Goal: Communication & Community: Answer question/provide support

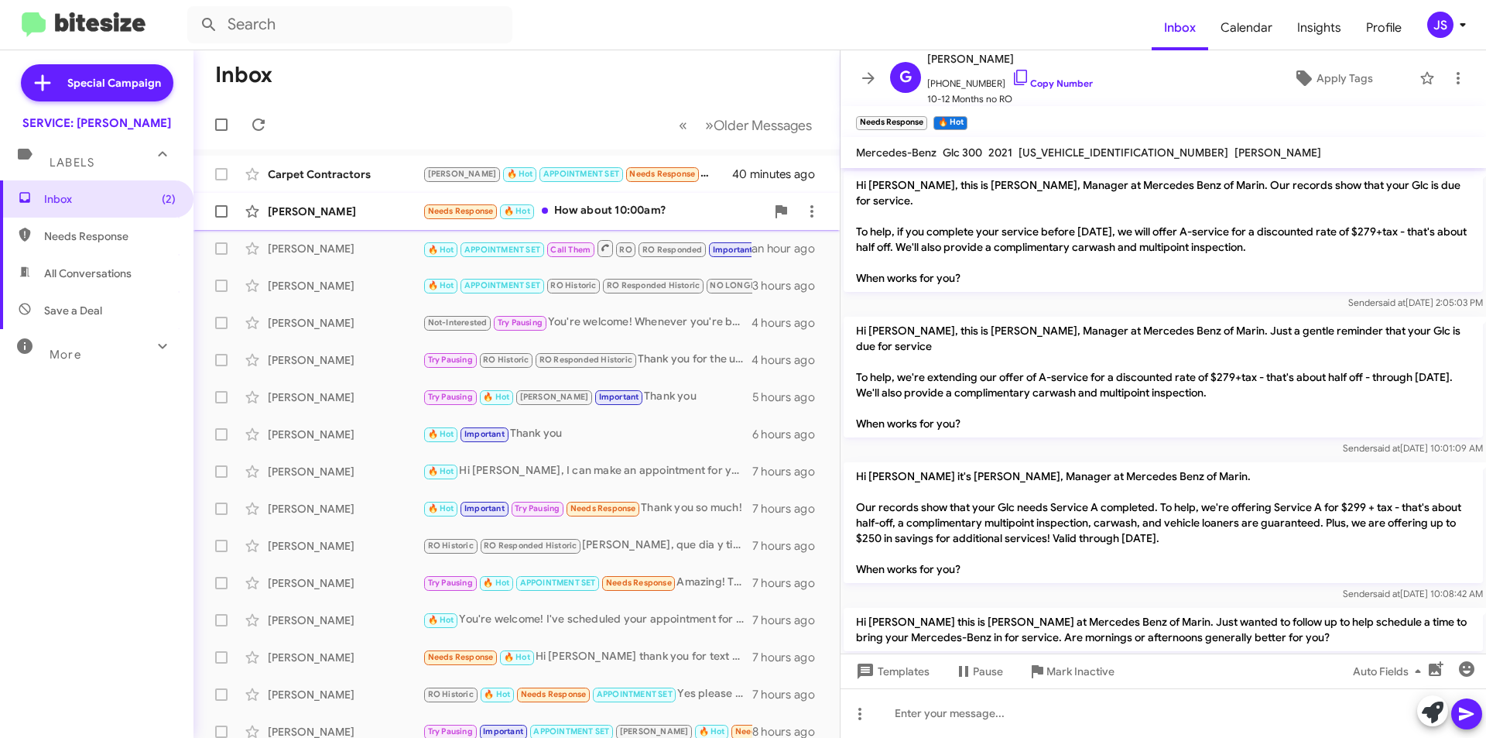
scroll to position [307, 0]
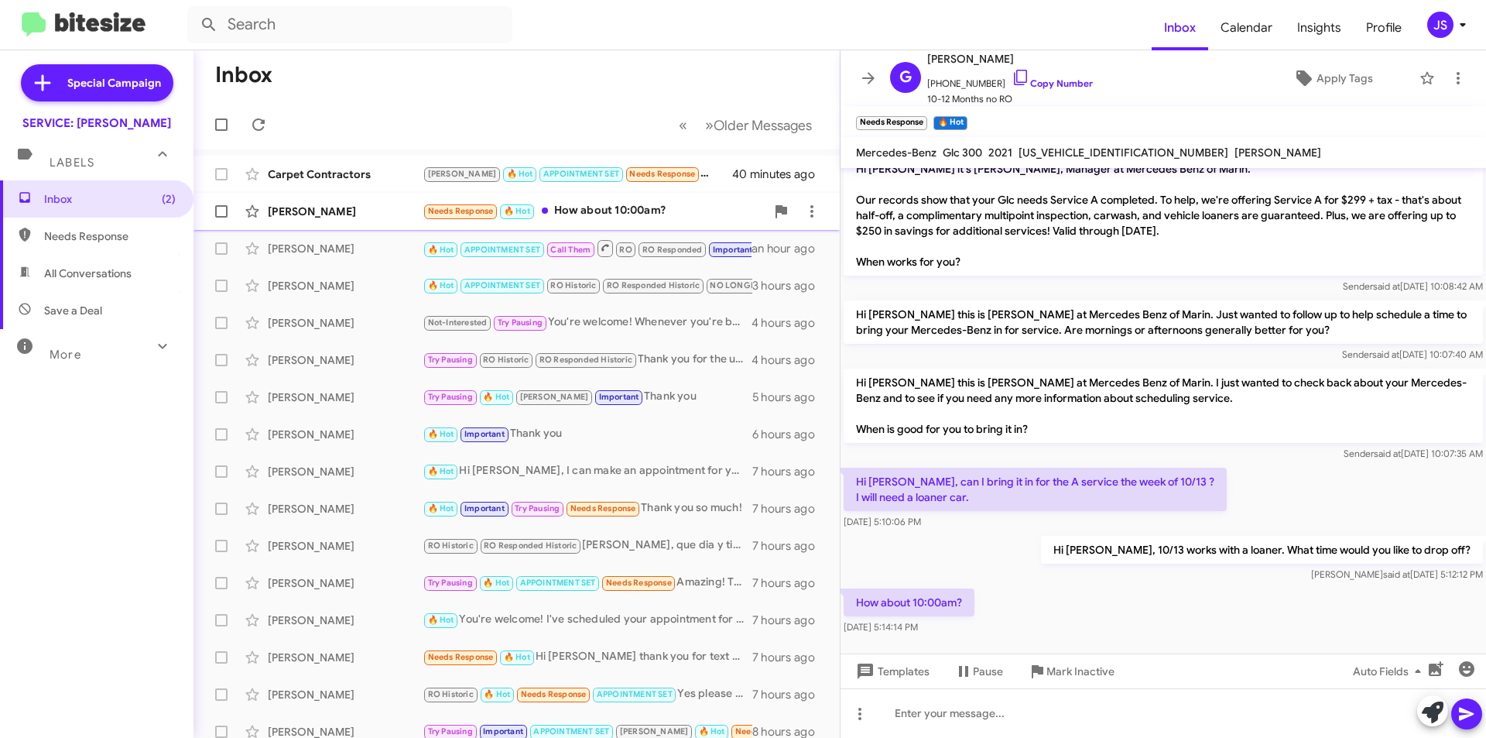
click at [389, 201] on div "George Hensler Needs Response 🔥 Hot How about 10:00am? 41 minutes ago" at bounding box center [517, 211] width 622 height 31
click at [1017, 81] on link "Copy Number" at bounding box center [1052, 83] width 81 height 12
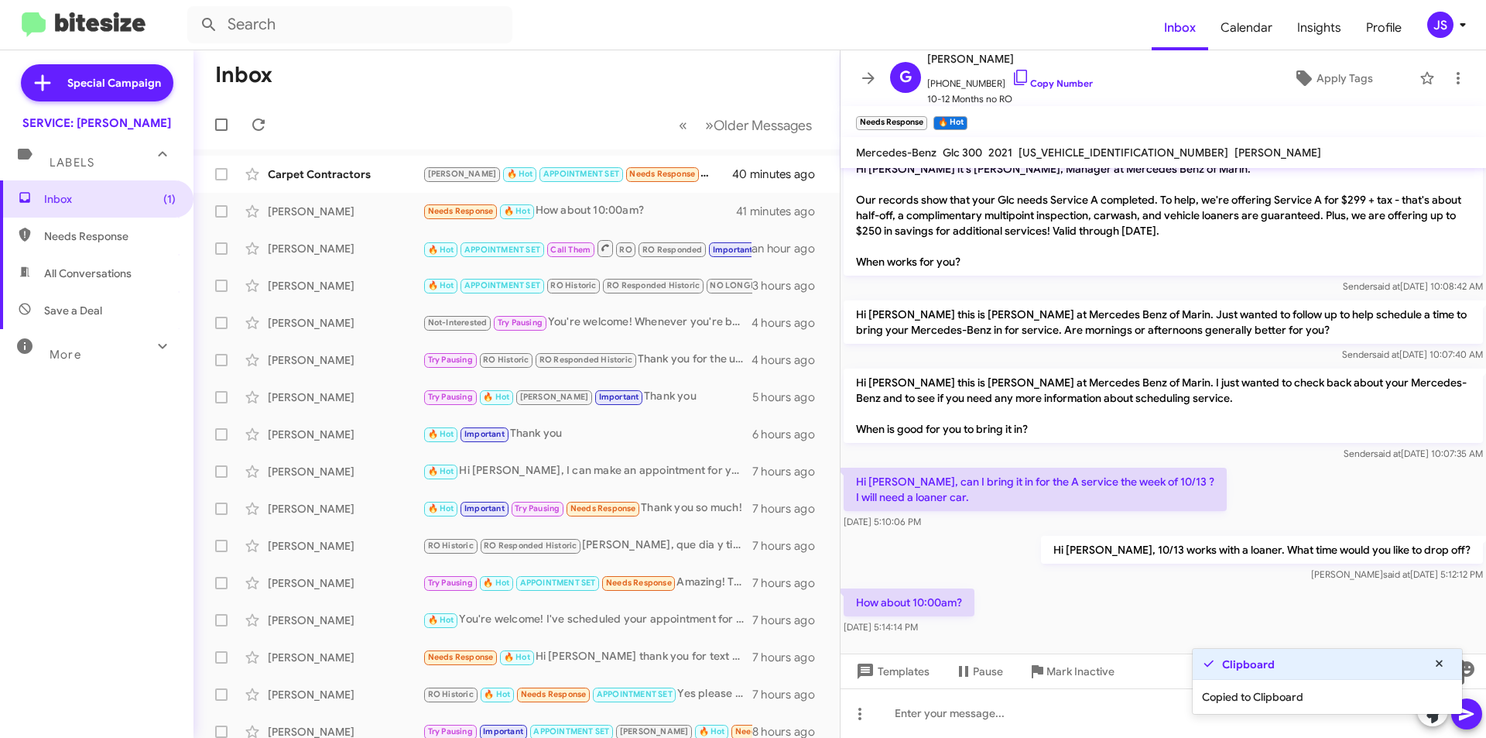
click at [1435, 722] on icon at bounding box center [1433, 712] width 22 height 22
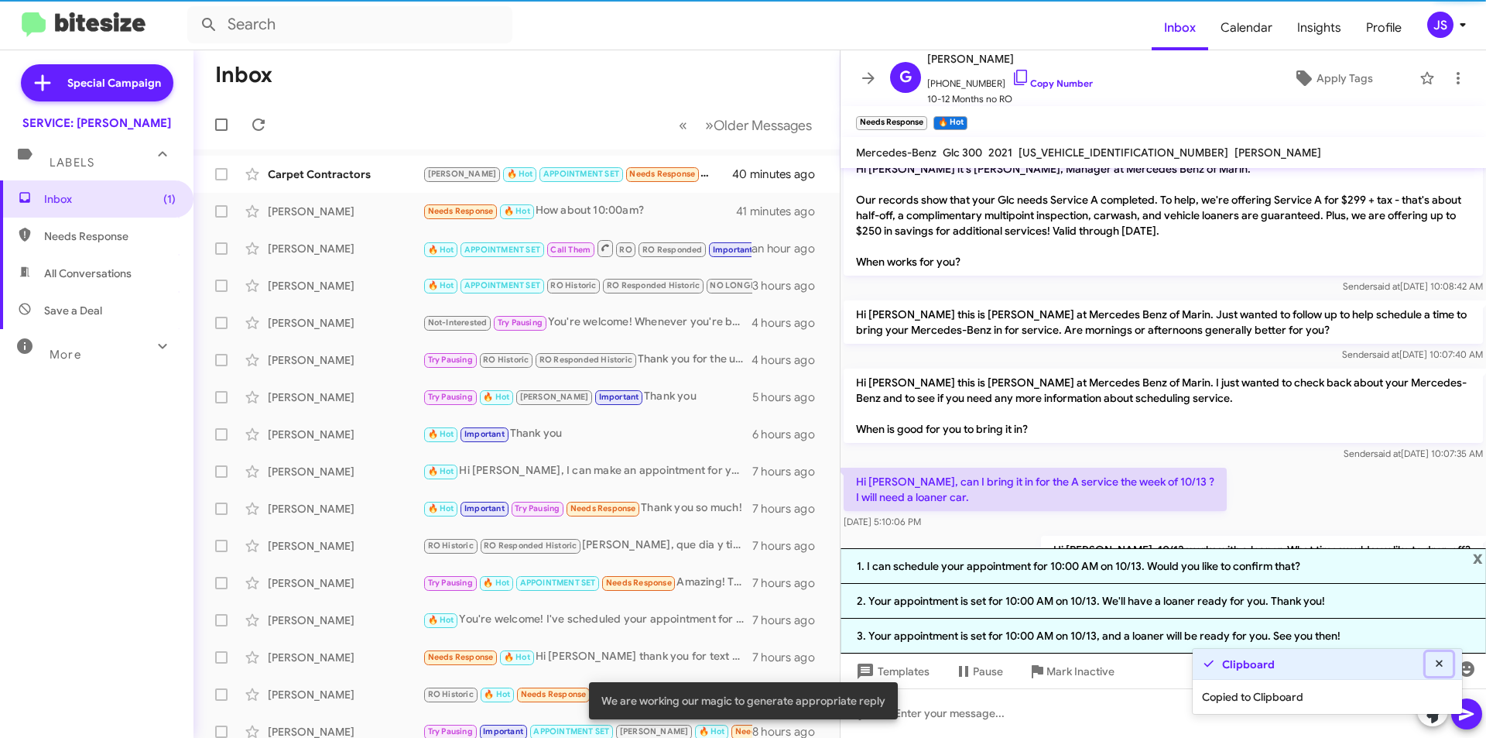
click at [1437, 661] on icon at bounding box center [1439, 663] width 7 height 7
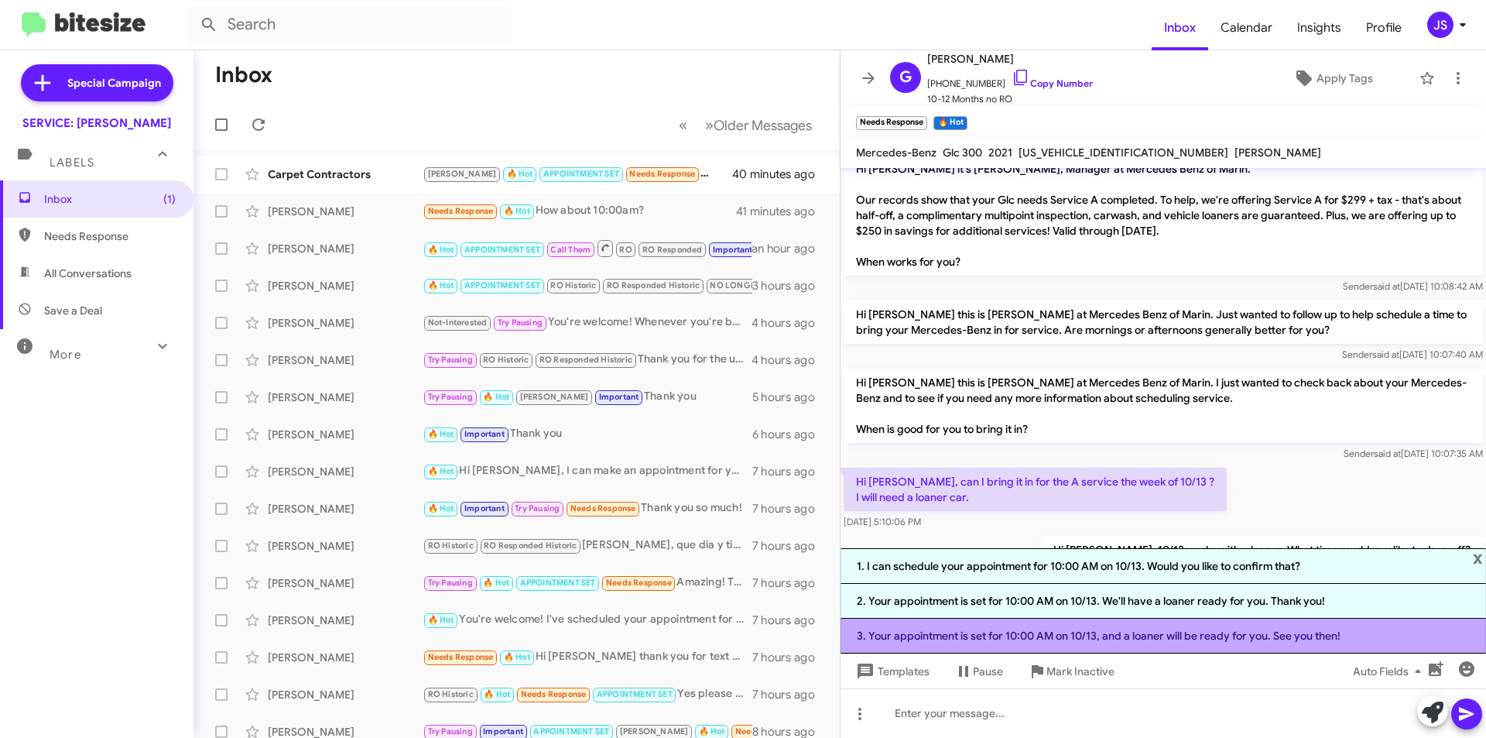
click at [997, 633] on li "3. Your appointment is set for 10:00 AM on 10/13, and a loaner will be ready fo…" at bounding box center [1164, 636] width 646 height 35
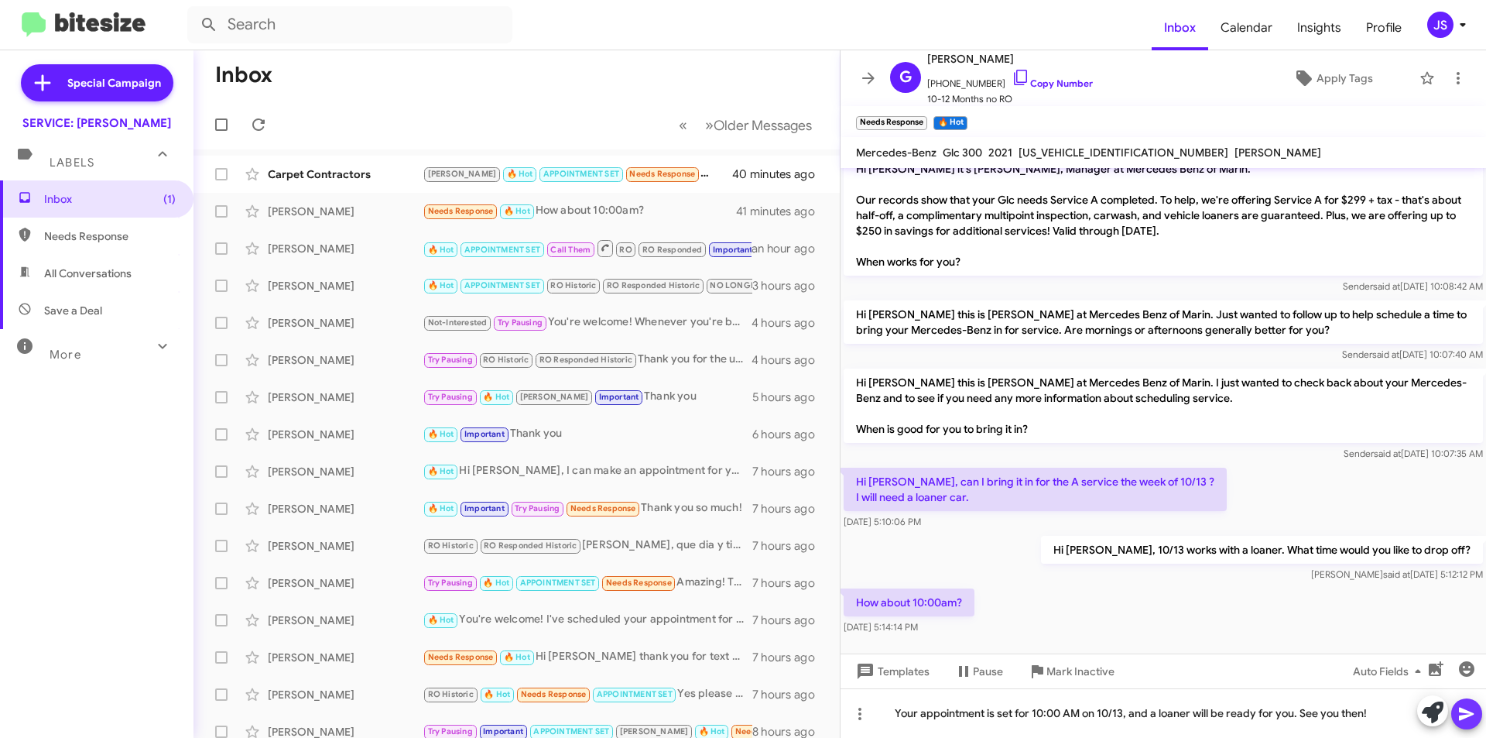
click at [1464, 712] on icon at bounding box center [1466, 714] width 15 height 13
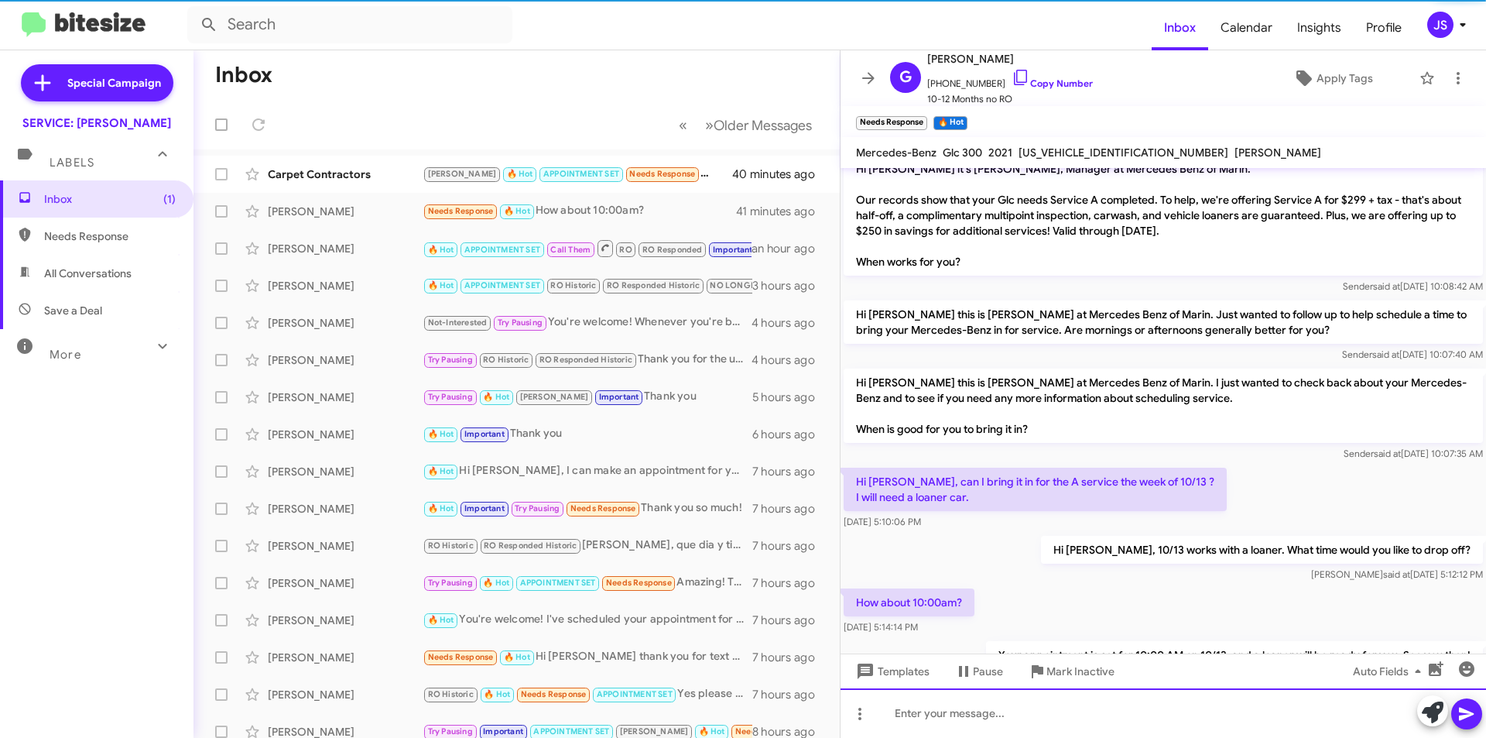
scroll to position [0, 0]
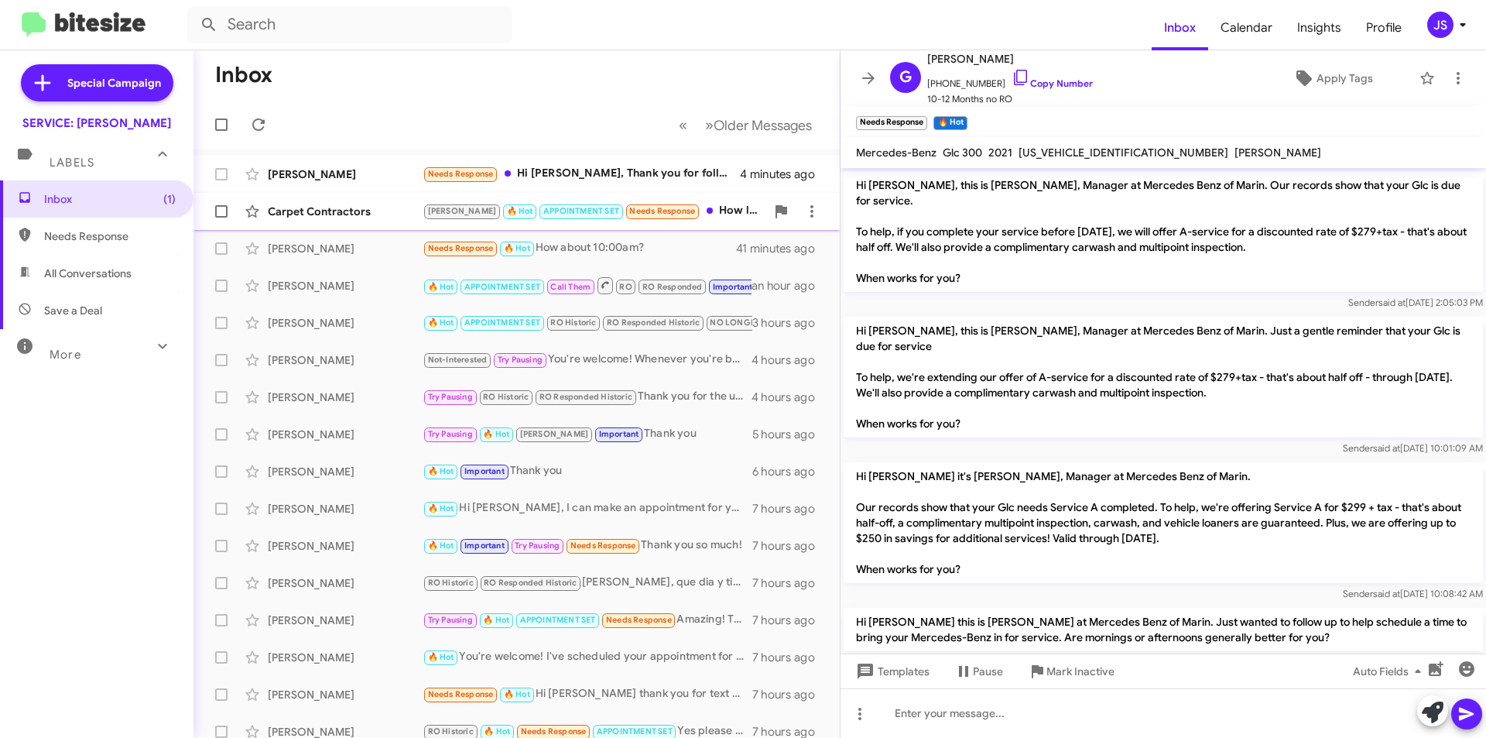
drag, startPoint x: 396, startPoint y: 210, endPoint x: 414, endPoint y: 194, distance: 24.2
click at [396, 210] on div "Carpet Contractors" at bounding box center [345, 211] width 155 height 15
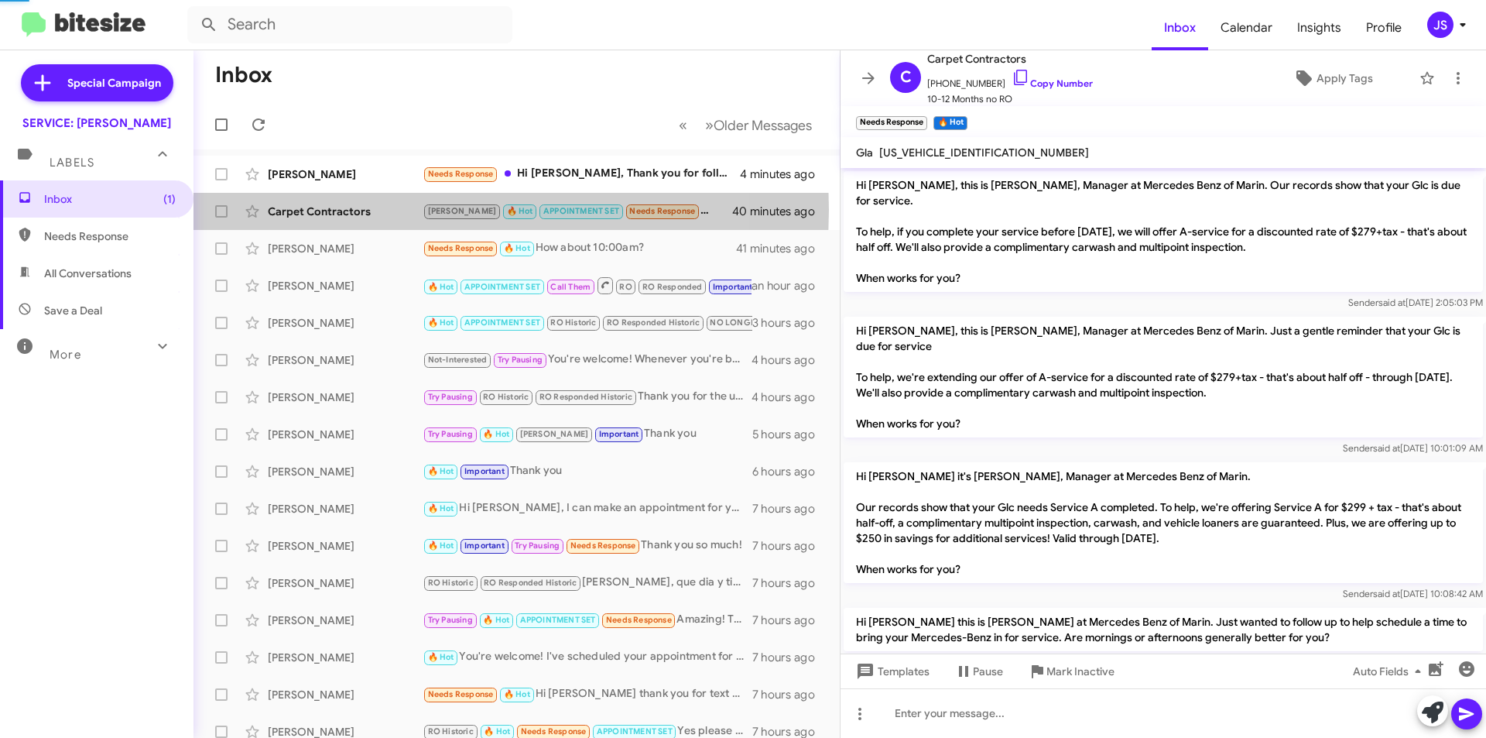
scroll to position [928, 0]
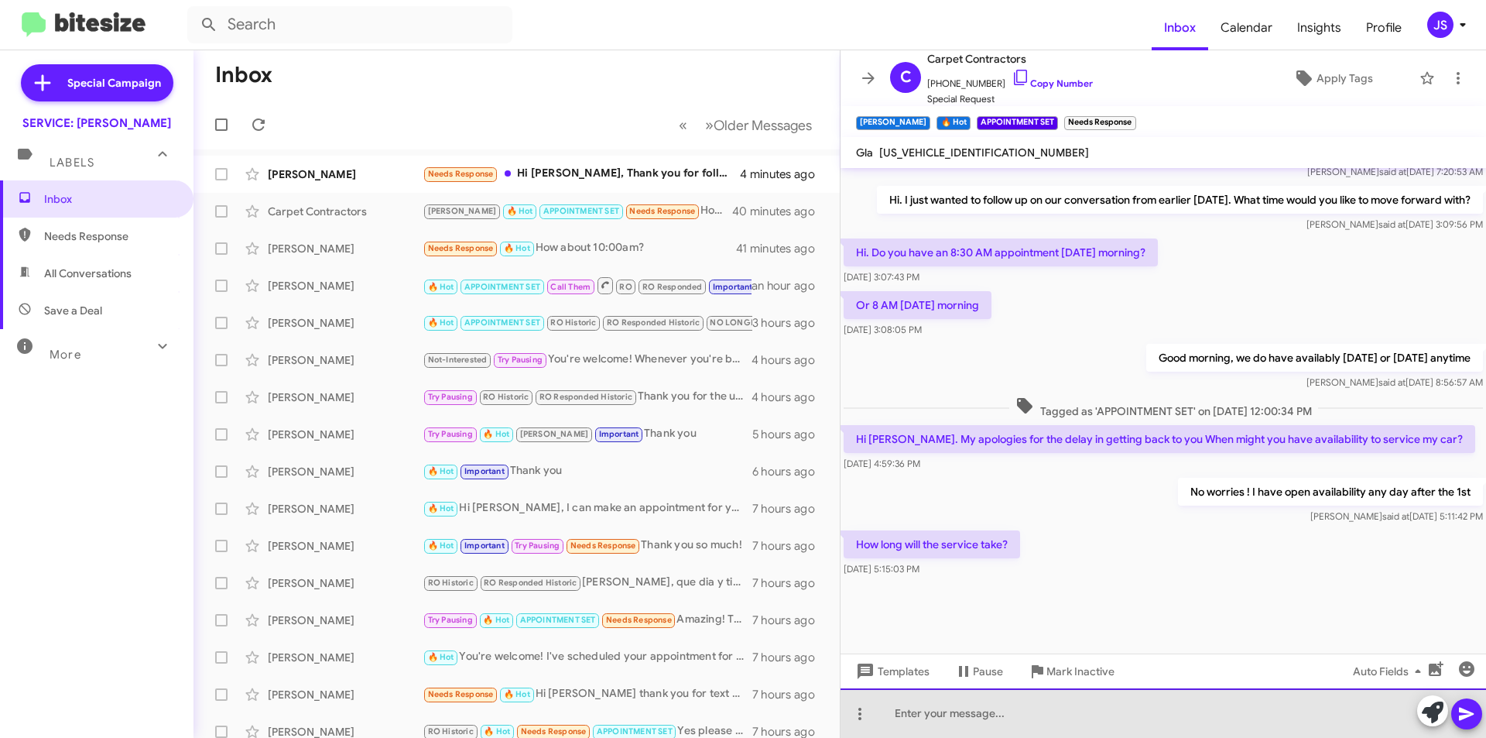
click at [1243, 715] on div at bounding box center [1164, 713] width 646 height 50
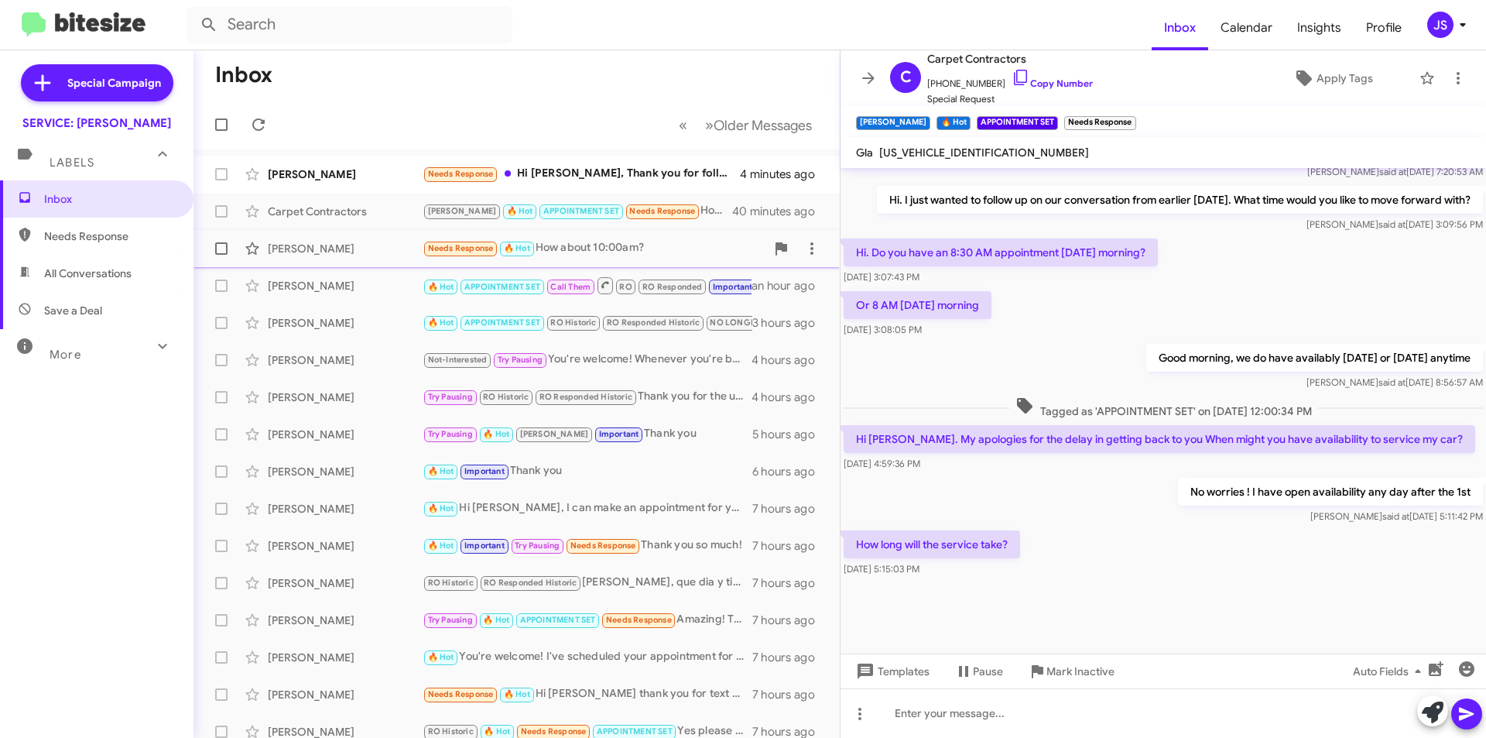
click at [345, 240] on div "George Hensler Needs Response 🔥 Hot How about 10:00am? 41 minutes ago" at bounding box center [517, 248] width 622 height 31
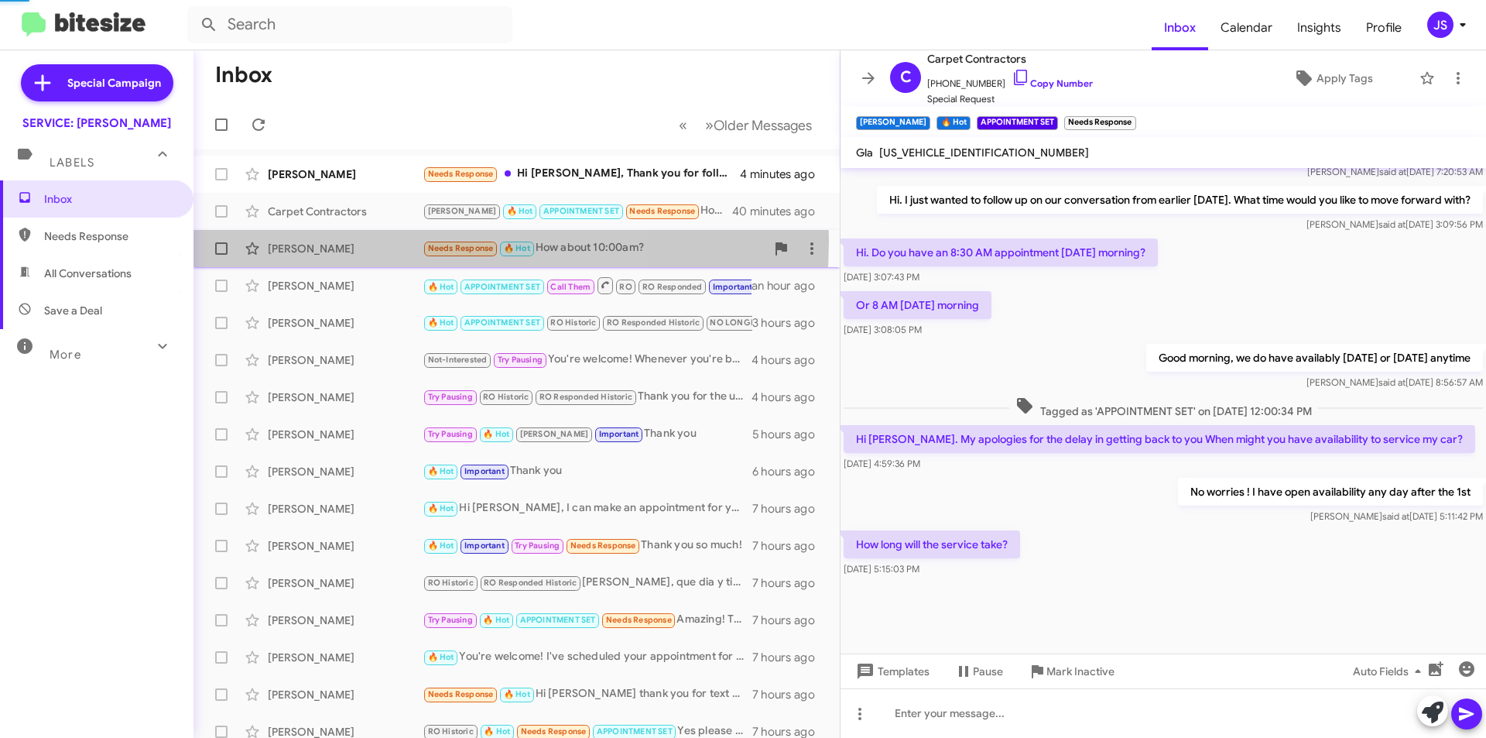
scroll to position [364, 0]
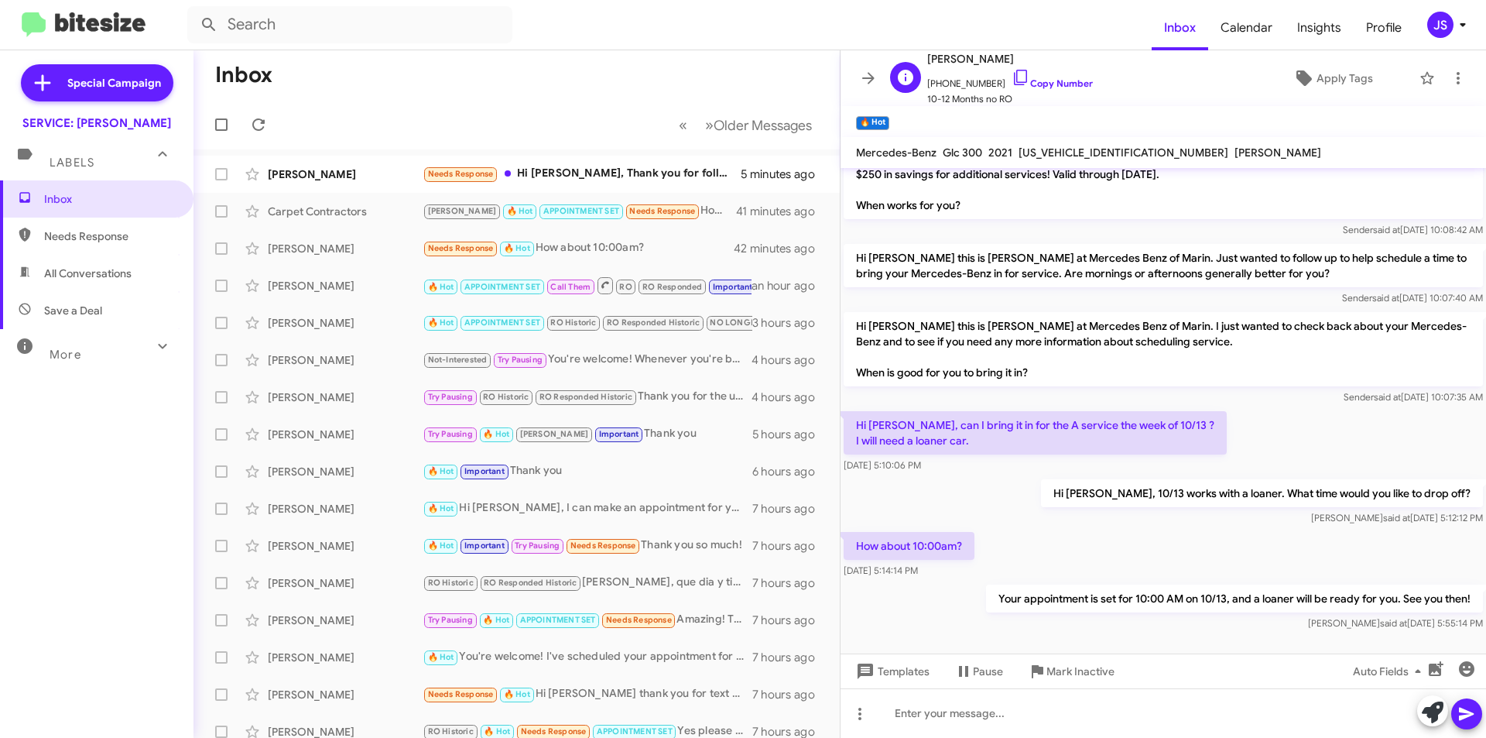
click at [1329, 94] on div "G George Hensler +14153108803 Copy Number 10-12 Months no RO Apply Tags" at bounding box center [1148, 78] width 528 height 57
click at [1318, 84] on span "Apply Tags" at bounding box center [1345, 78] width 57 height 28
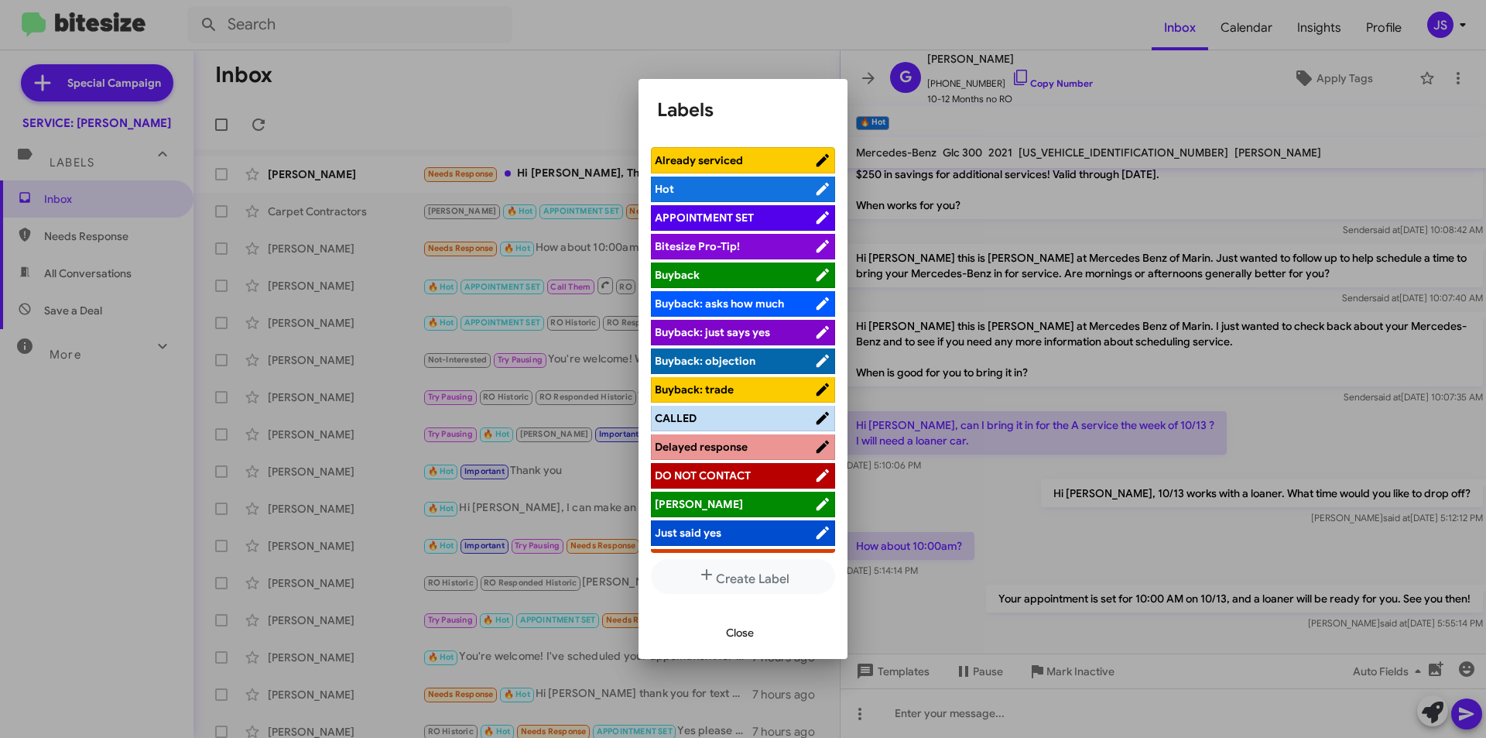
click at [709, 215] on span "APPOINTMENT SET" at bounding box center [704, 218] width 99 height 14
click at [737, 633] on span "Close" at bounding box center [740, 633] width 28 height 28
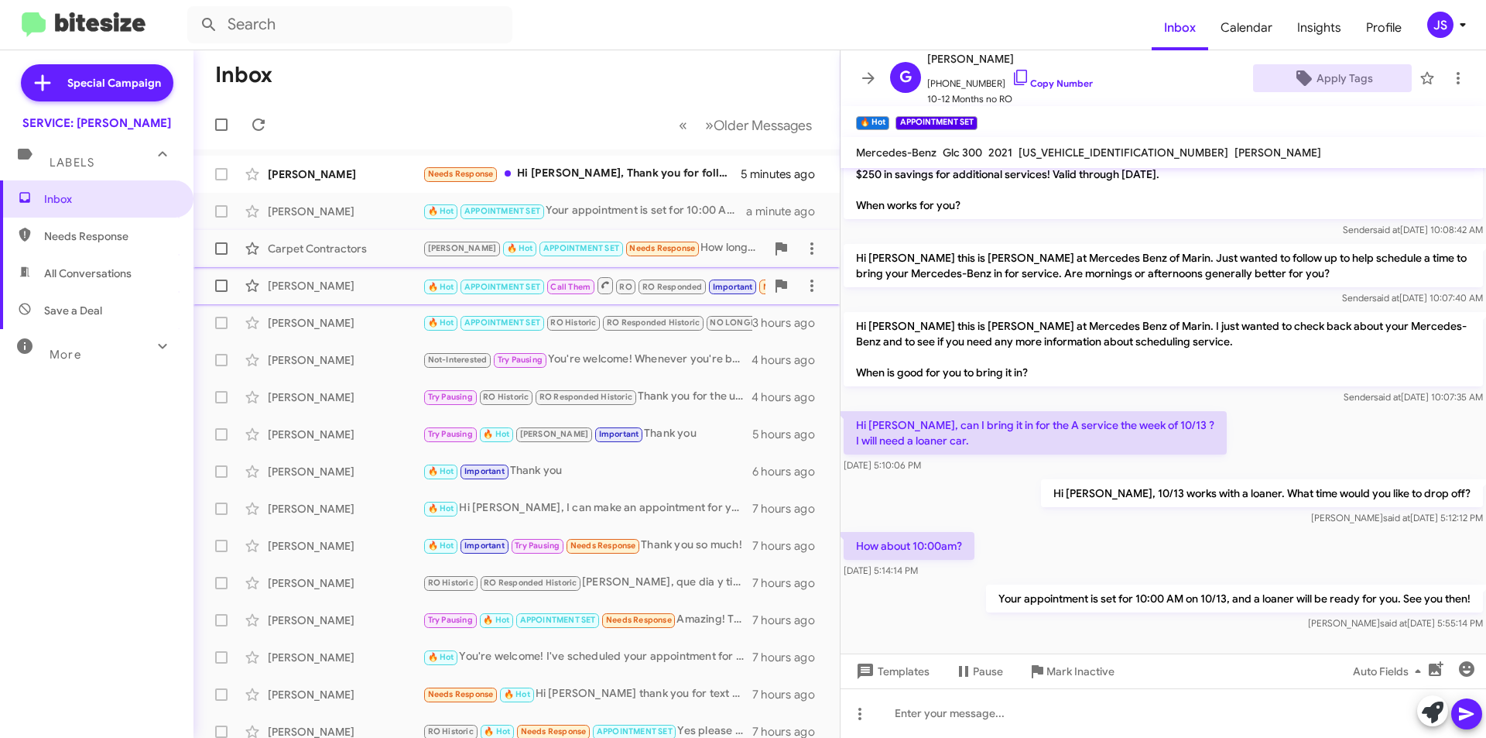
click at [351, 247] on div "Carpet Contractors" at bounding box center [345, 248] width 155 height 15
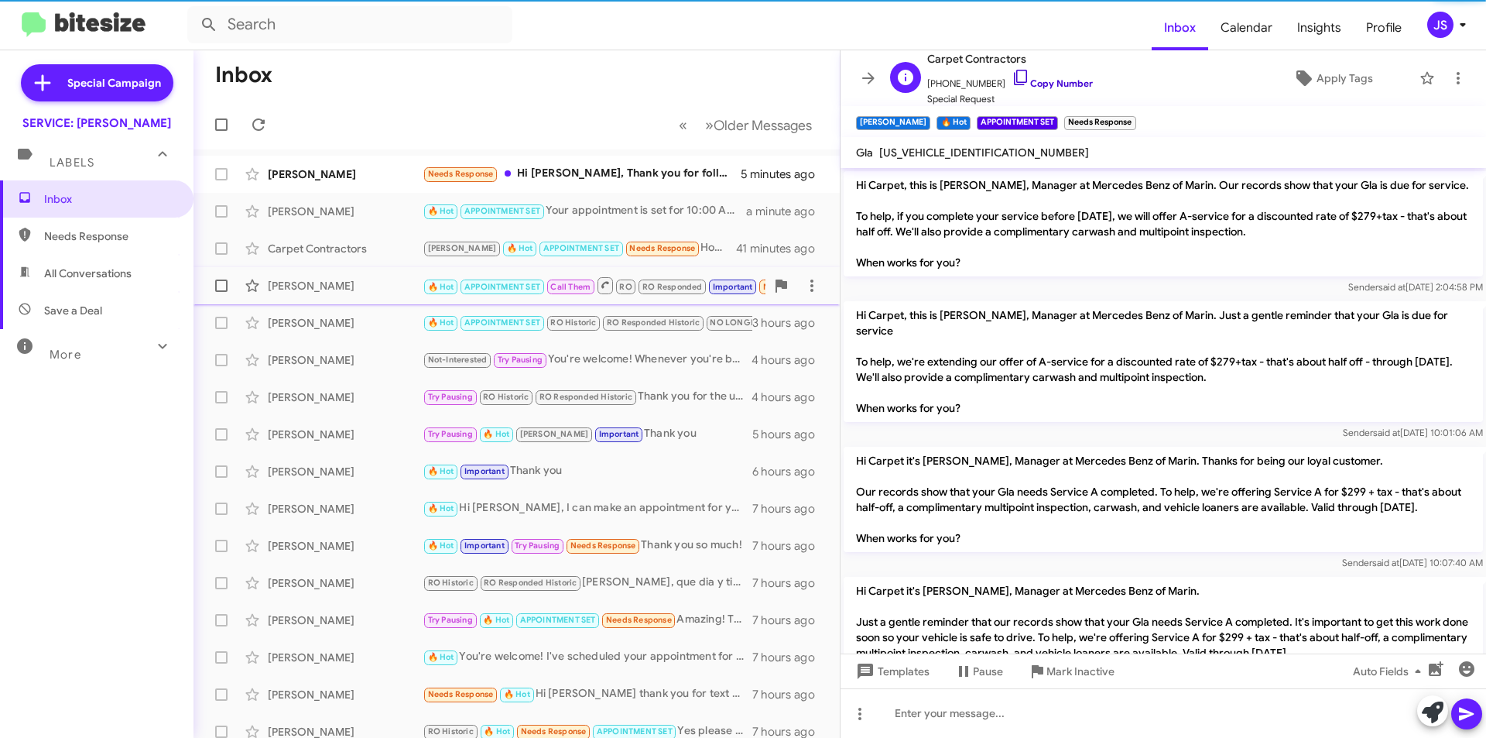
click at [1014, 78] on icon at bounding box center [1020, 77] width 13 height 15
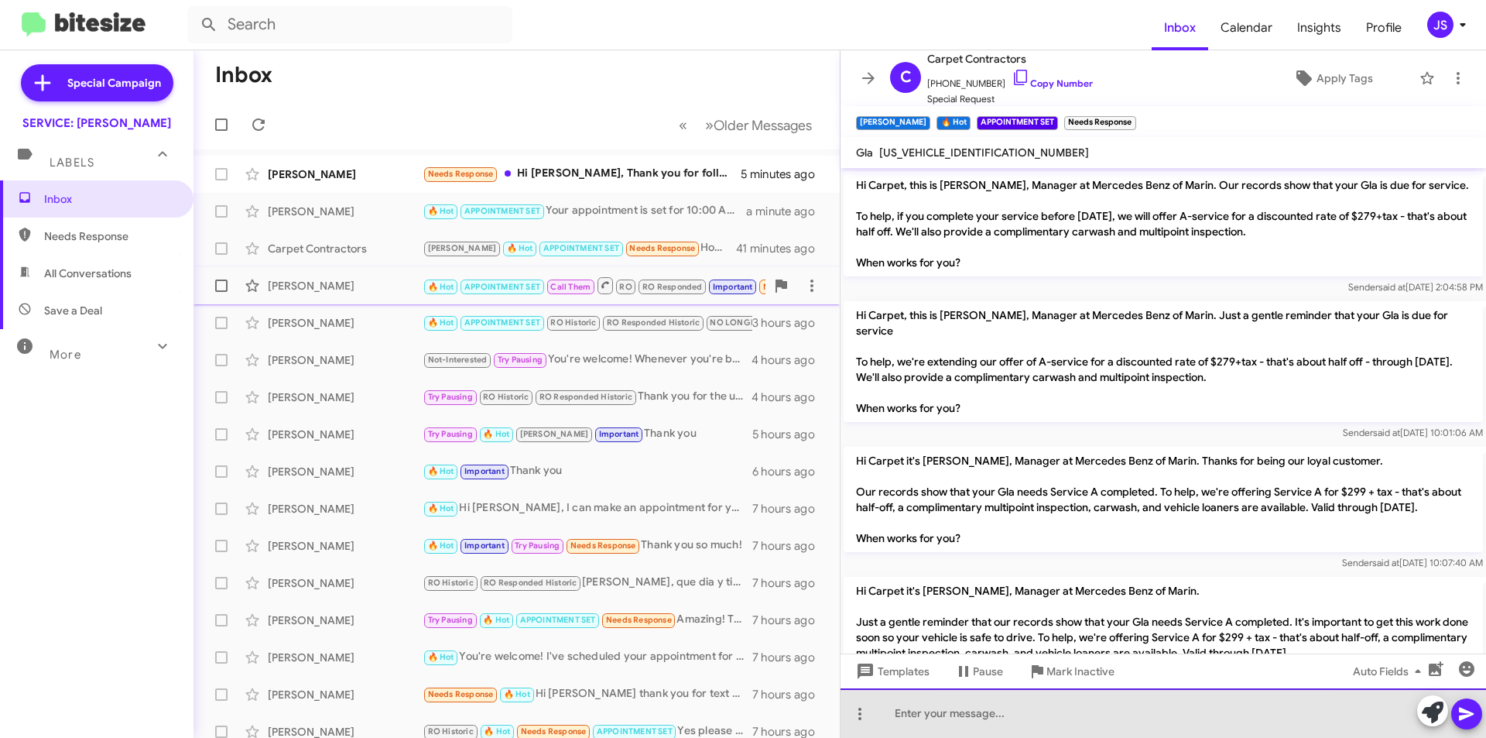
click at [1114, 698] on div at bounding box center [1164, 713] width 646 height 50
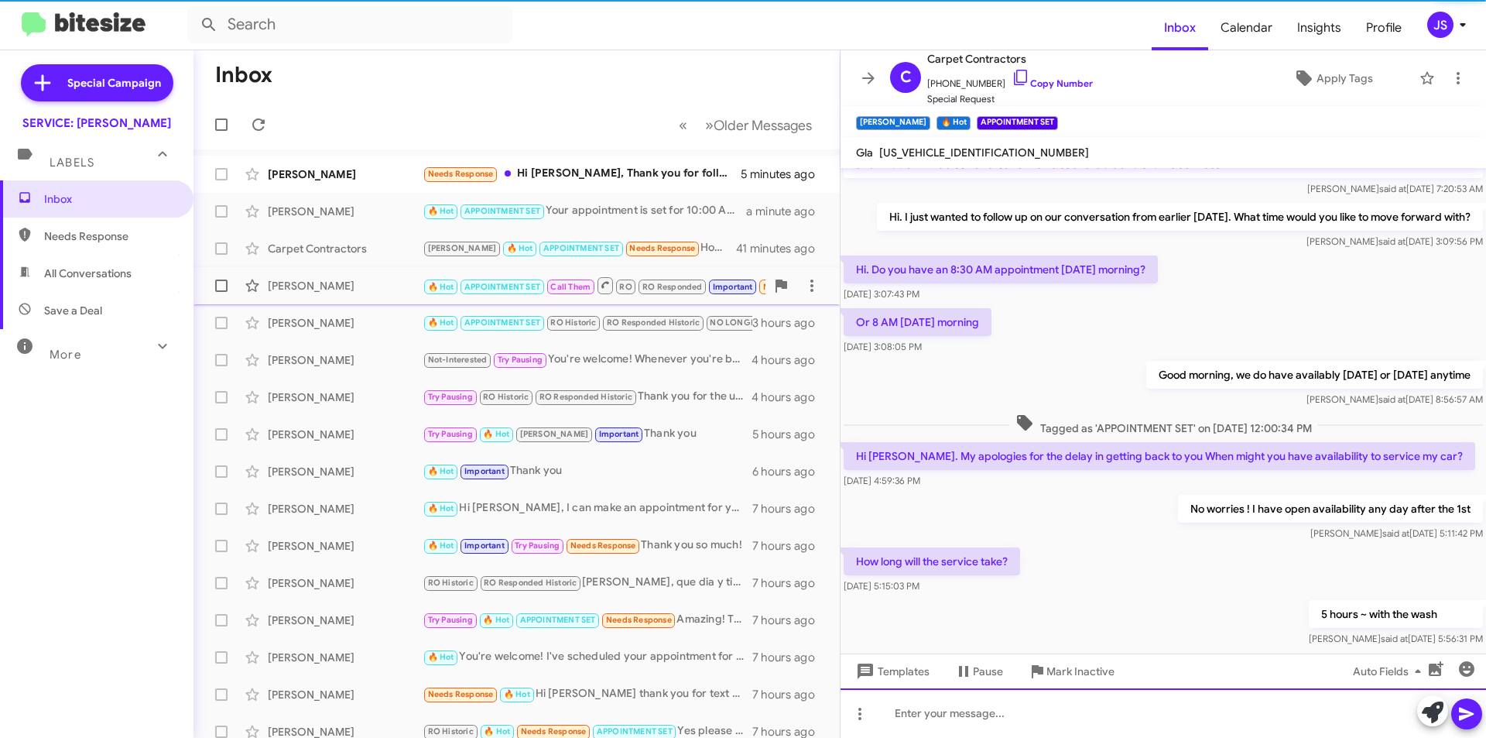
scroll to position [984, 0]
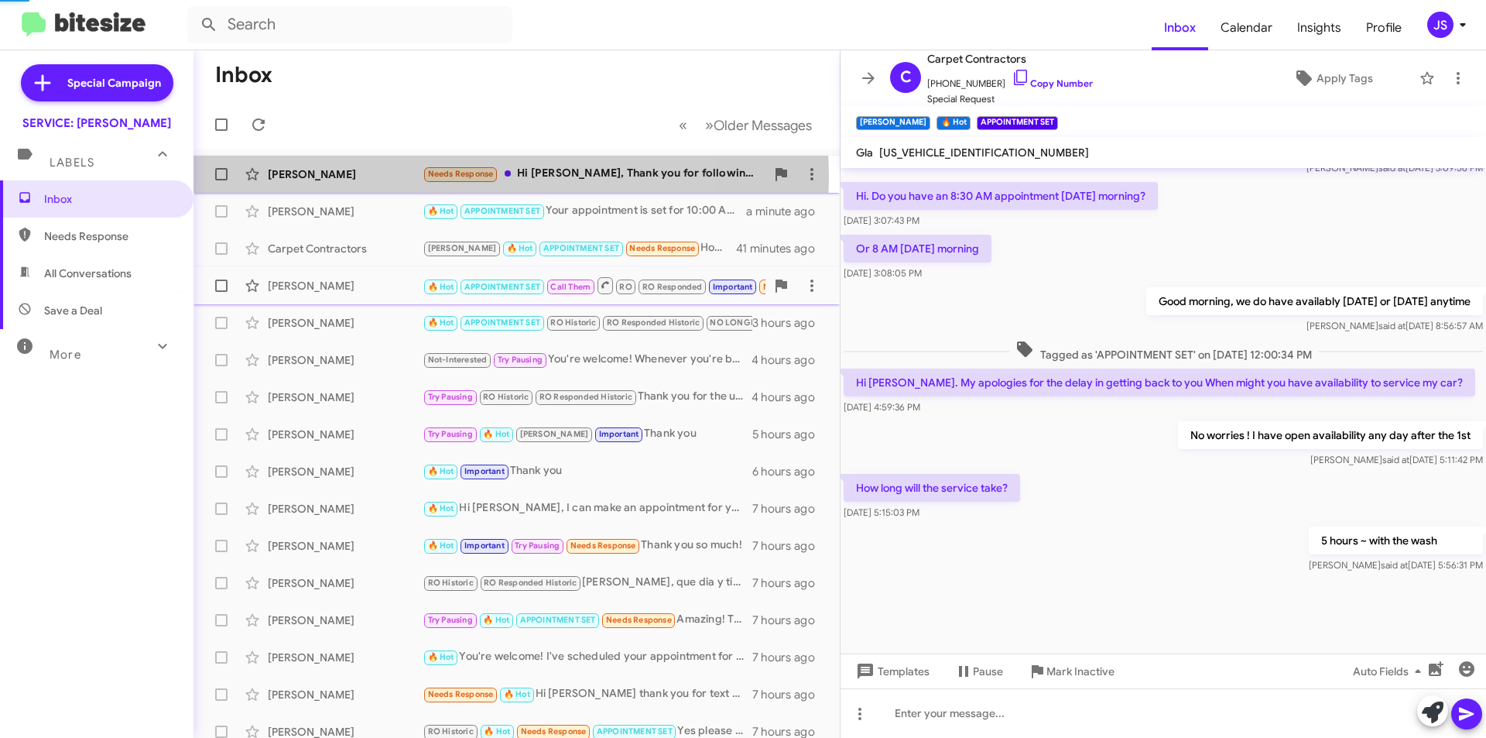
click at [379, 177] on div "[PERSON_NAME]" at bounding box center [345, 173] width 155 height 15
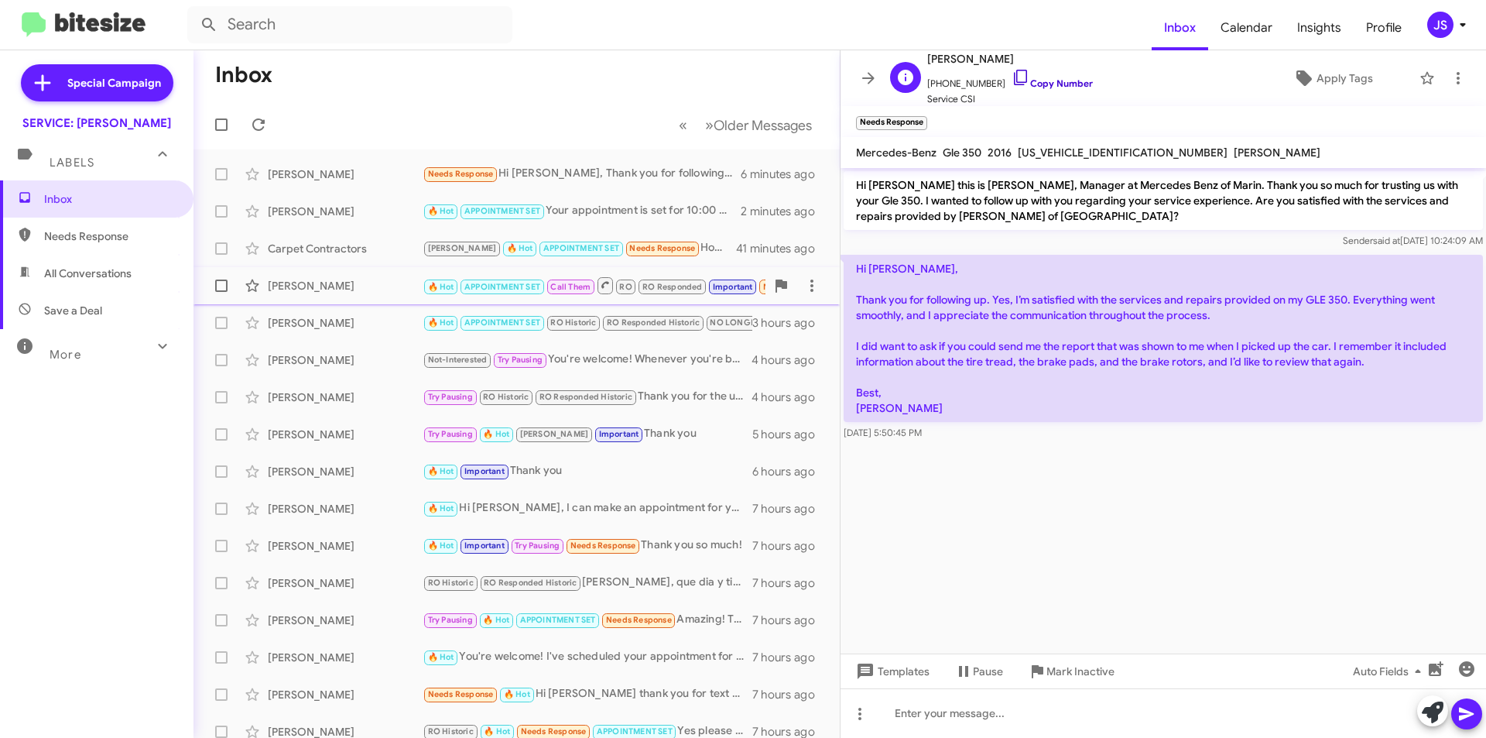
click at [1012, 77] on icon at bounding box center [1021, 77] width 19 height 19
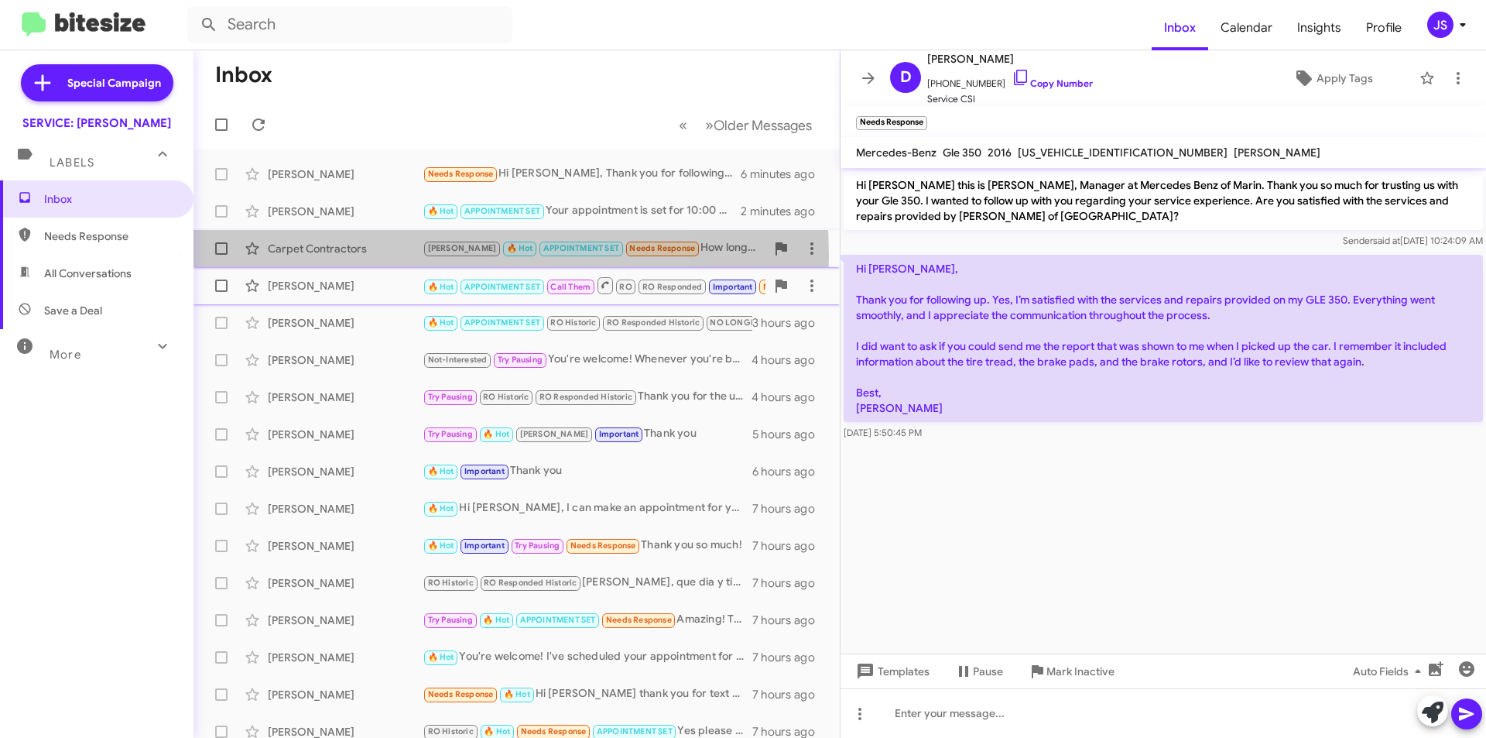
click at [365, 256] on div "Carpet Contractors RAUL 🔥 Hot APPOINTMENT SET Needs Response How long will the …" at bounding box center [517, 248] width 622 height 31
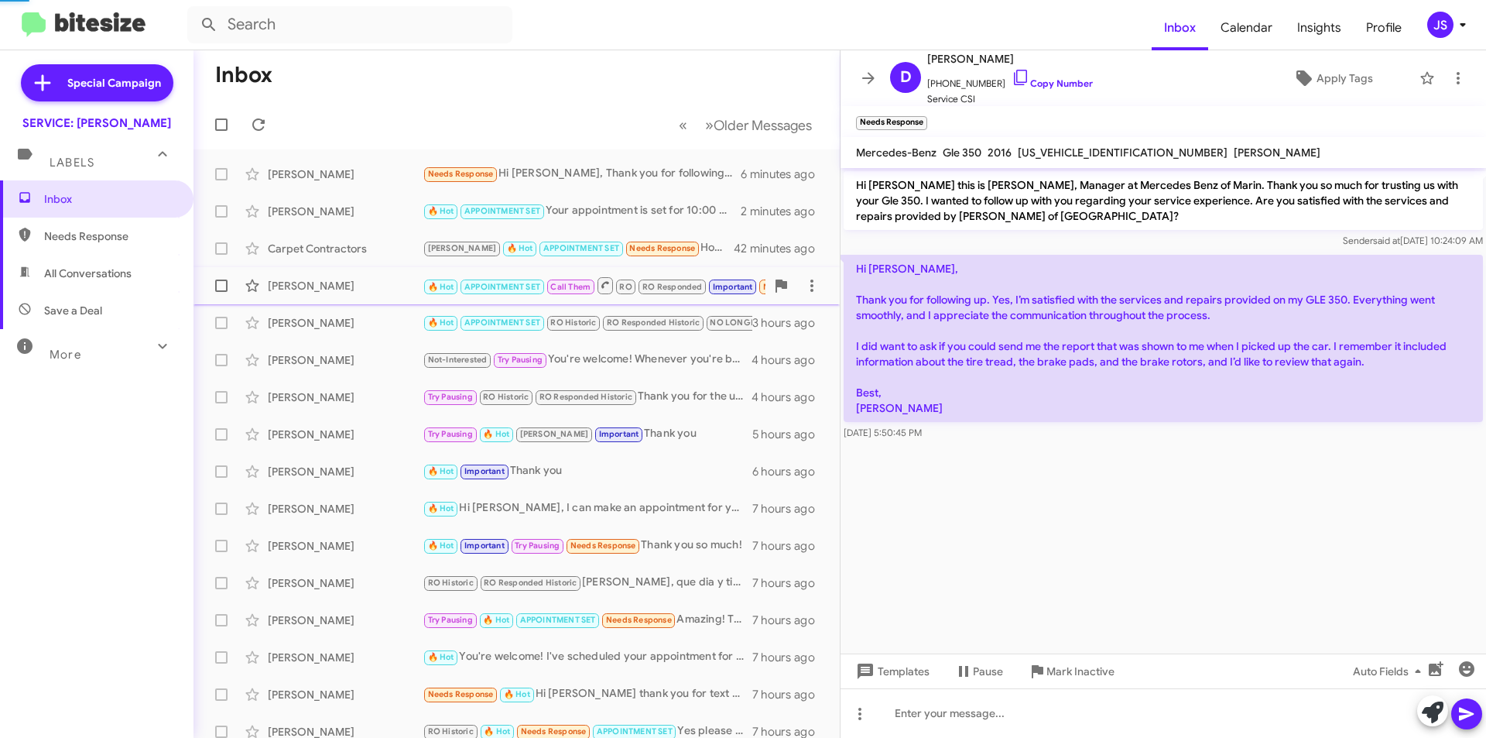
scroll to position [984, 0]
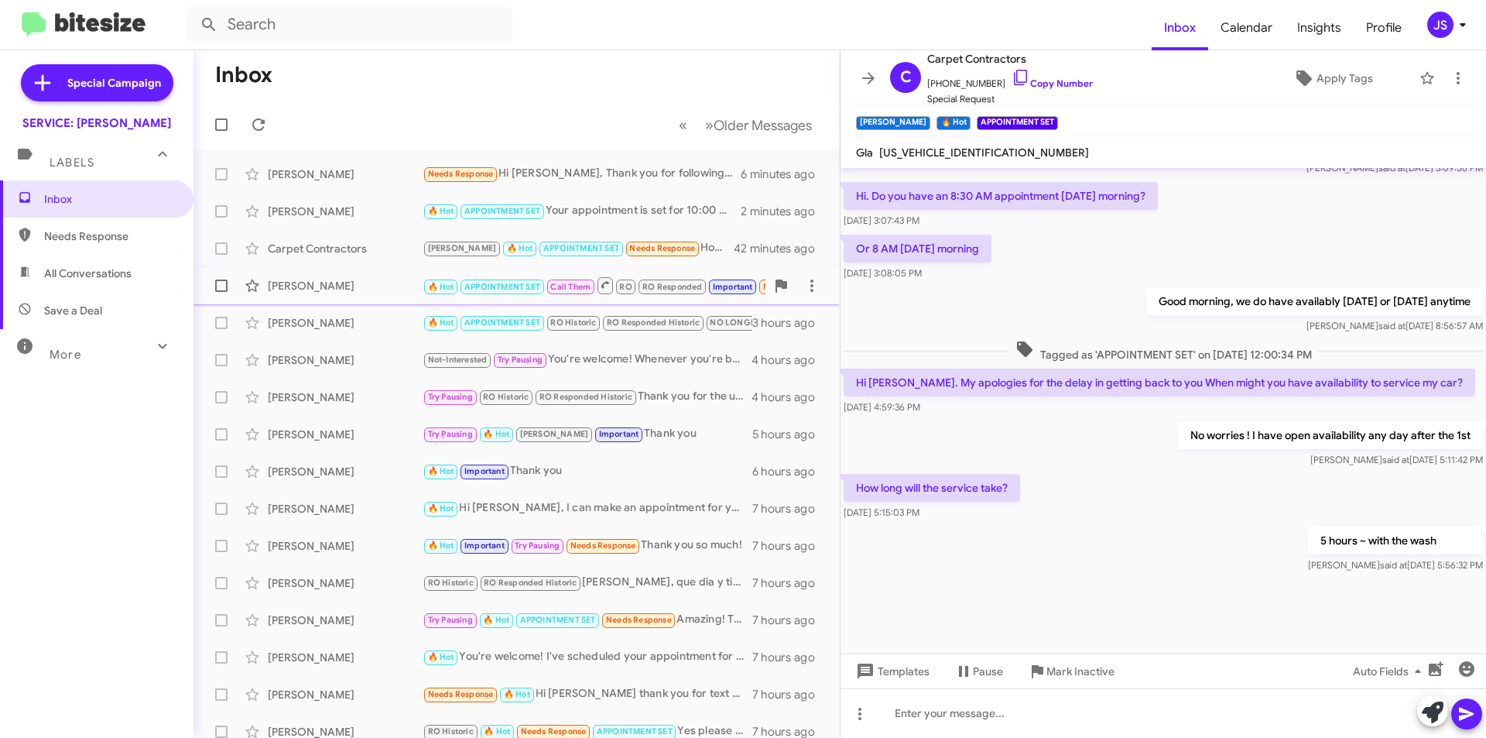
click at [1199, 543] on div "5 hours ~ with the wash Judith said at Sep 30, 2025, 5:56:32 PM" at bounding box center [1164, 549] width 646 height 53
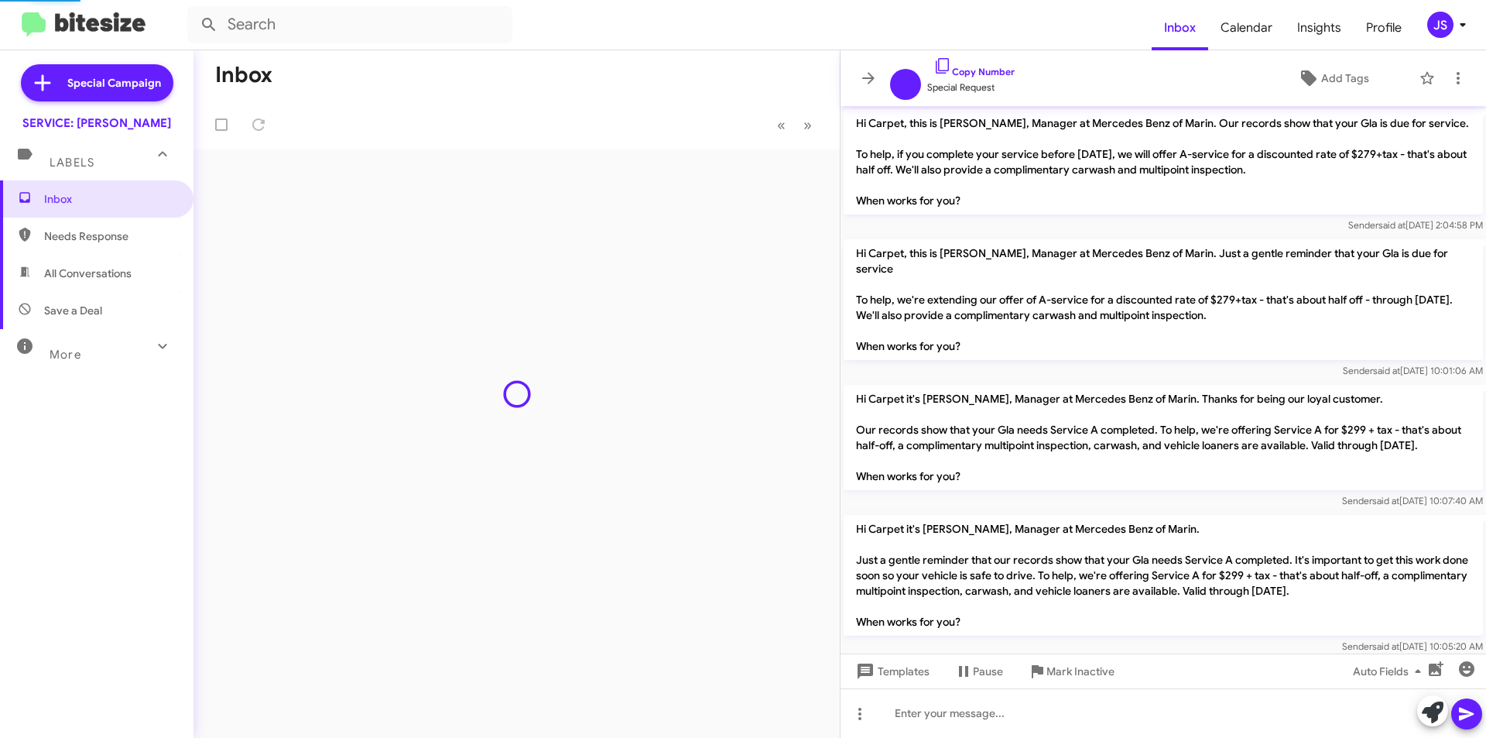
scroll to position [922, 0]
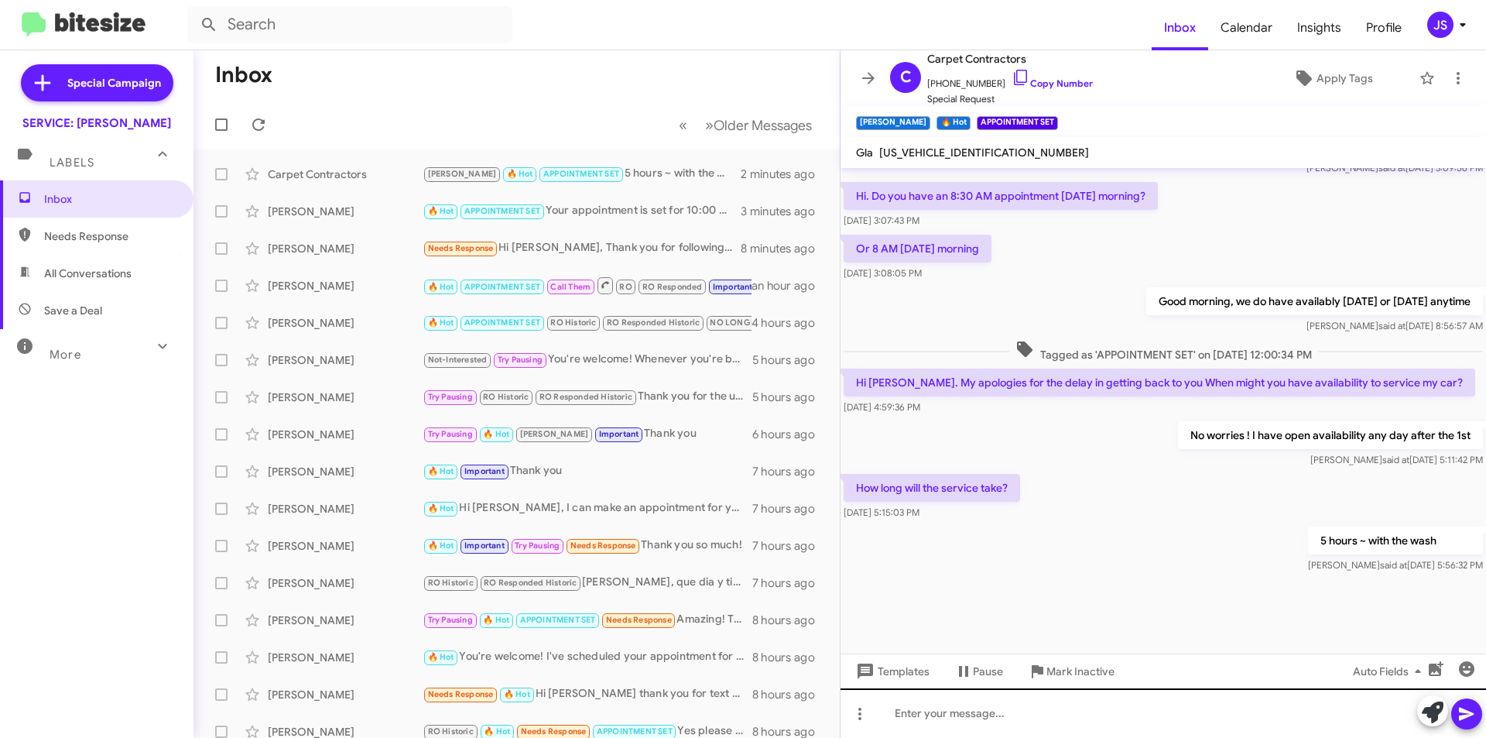
scroll to position [984, 0]
click at [1199, 717] on div at bounding box center [1164, 713] width 646 height 50
drag, startPoint x: 1163, startPoint y: 721, endPoint x: 692, endPoint y: 768, distance: 473.1
click at [692, 737] on html "Inbox Calendar Insights Profile JS Special Campaign SERVICE: Mercedes Marin Lab…" at bounding box center [743, 369] width 1486 height 738
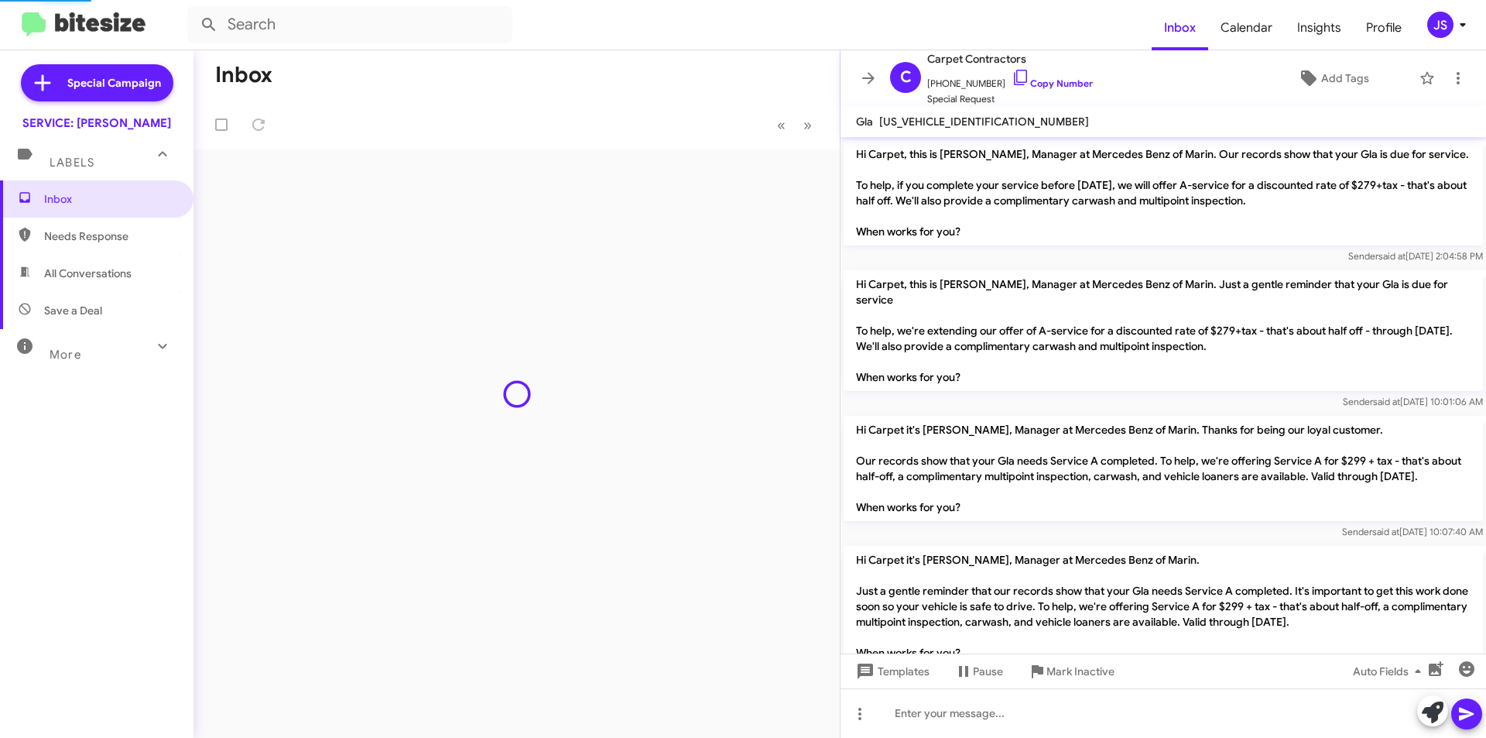
scroll to position [953, 0]
